Goal: Check status: Check status

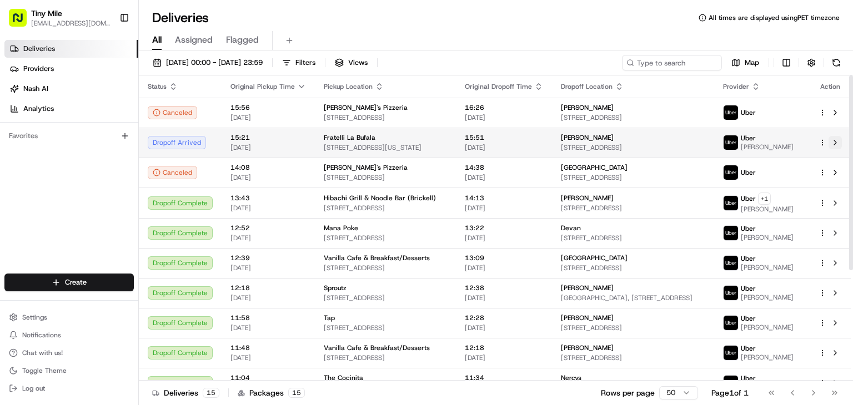
click at [838, 146] on button at bounding box center [835, 142] width 13 height 13
click at [840, 142] on button at bounding box center [835, 142] width 13 height 13
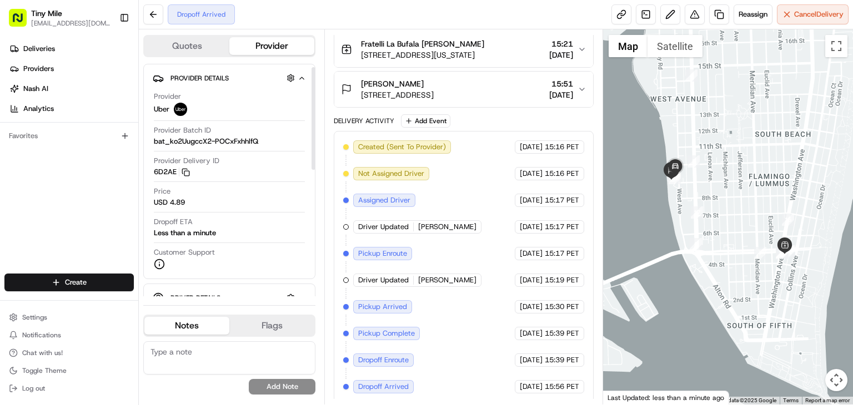
scroll to position [56, 0]
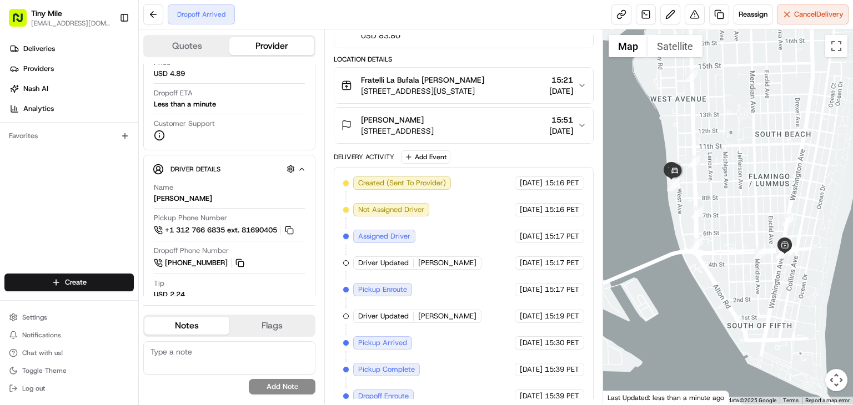
scroll to position [98, 0]
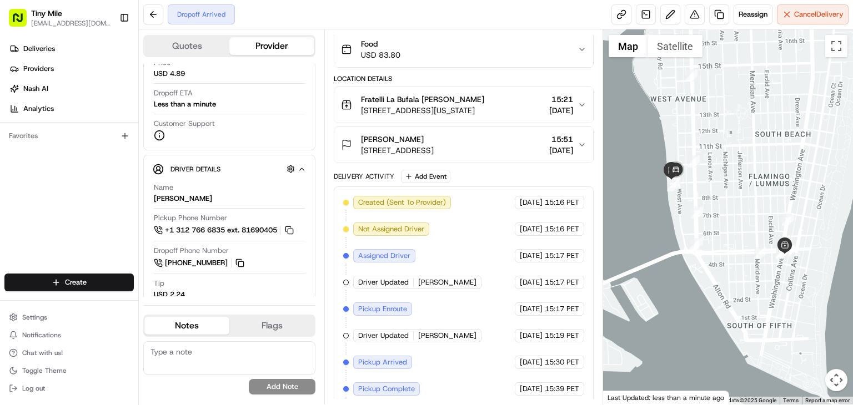
click at [586, 143] on icon "button" at bounding box center [582, 145] width 9 height 9
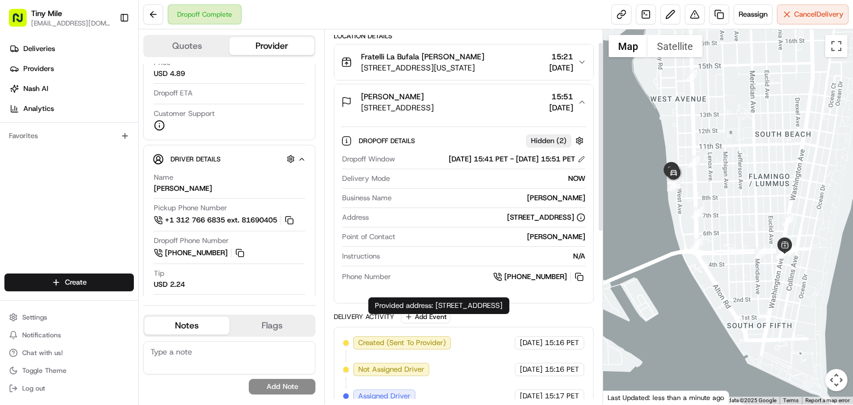
scroll to position [0, 0]
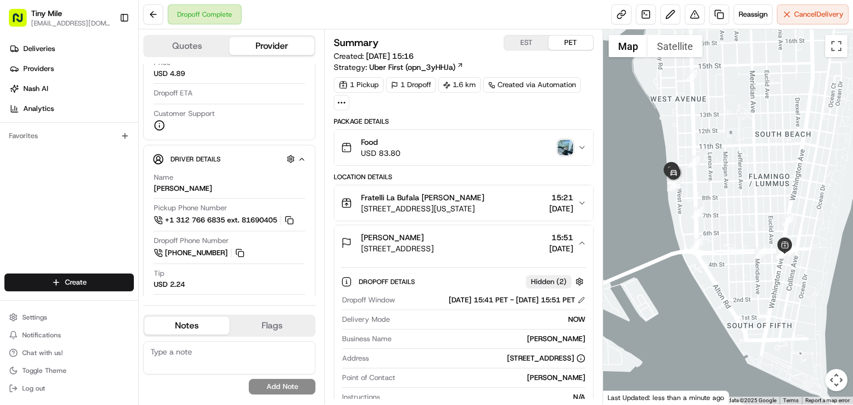
click at [560, 144] on img "button" at bounding box center [566, 148] width 16 height 16
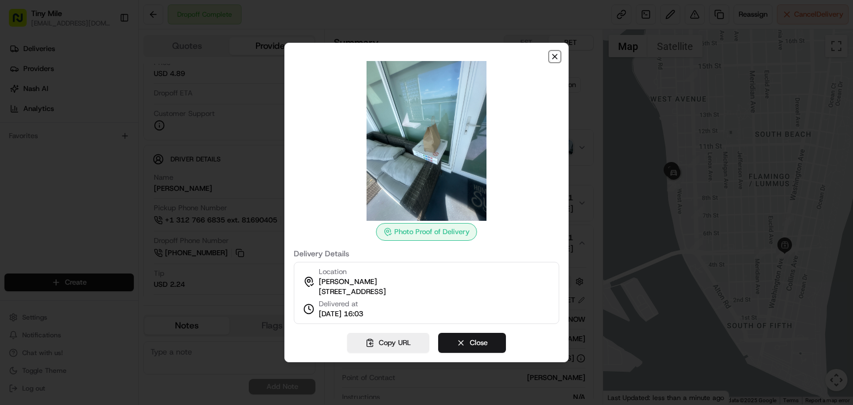
click at [551, 54] on icon "button" at bounding box center [554, 56] width 9 height 9
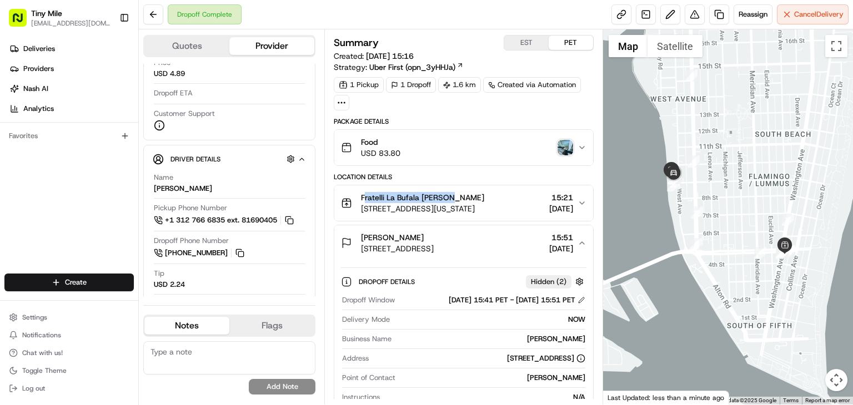
drag, startPoint x: 447, startPoint y: 201, endPoint x: 364, endPoint y: 198, distance: 82.8
click at [364, 198] on span "Fratelli La Bufala [PERSON_NAME]" at bounding box center [422, 197] width 123 height 11
drag, startPoint x: 473, startPoint y: 196, endPoint x: 359, endPoint y: 198, distance: 113.9
click at [359, 198] on div "Fratelli La Bufala Avery B. 437 Washington Ave, Miami Beach, FL 33139, USA" at bounding box center [412, 203] width 143 height 22
copy span "Fratelli La Bufala [PERSON_NAME]"
